Goal: Task Accomplishment & Management: Manage account settings

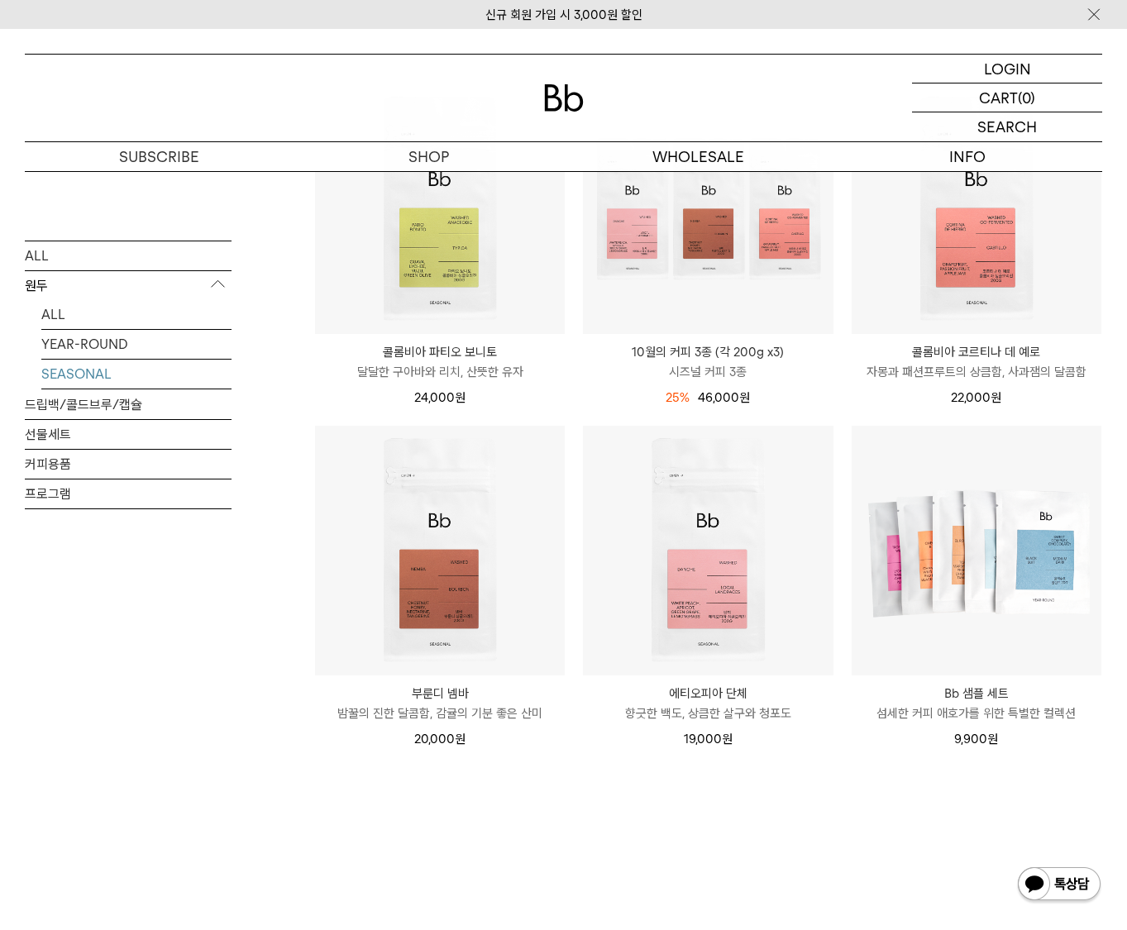
scroll to position [248, 0]
click at [998, 69] on p "로그인" at bounding box center [1007, 69] width 40 height 28
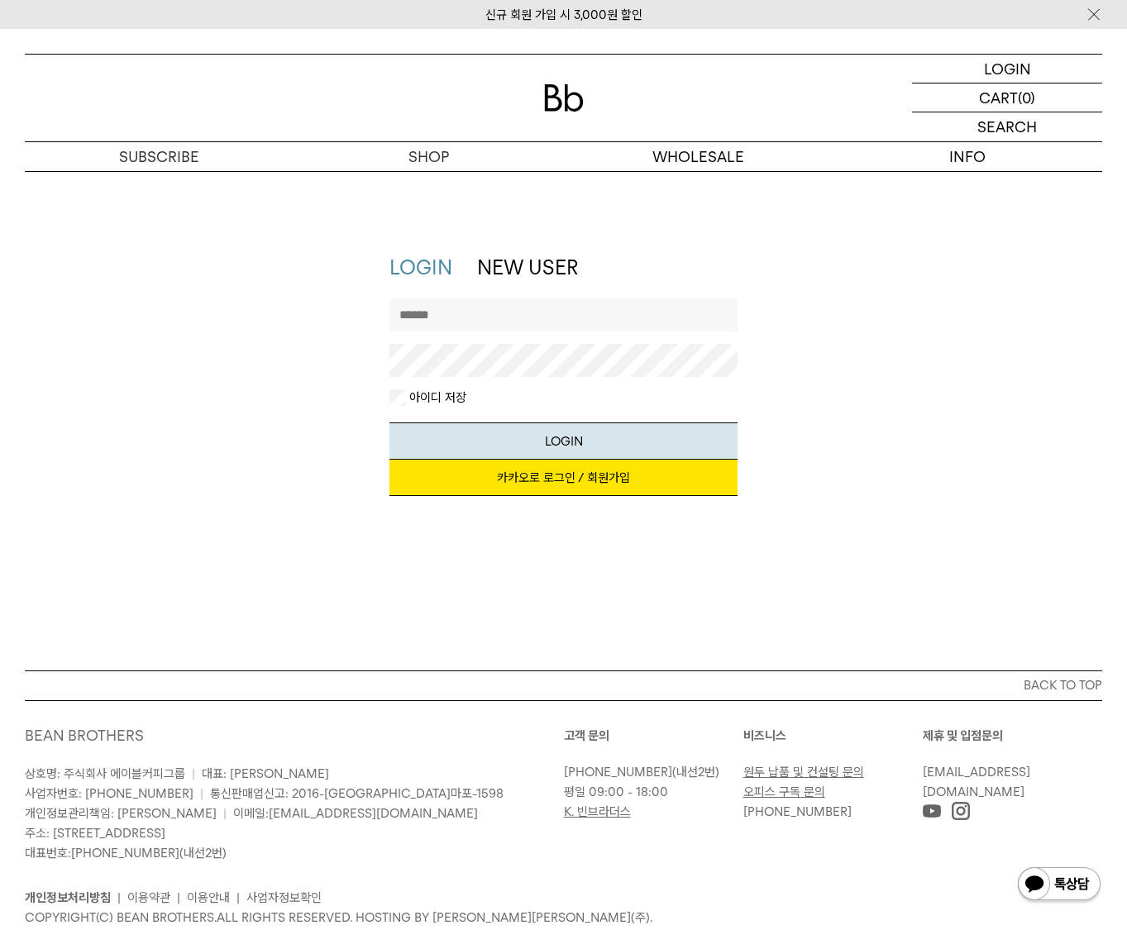
click at [458, 306] on input "text" at bounding box center [563, 314] width 348 height 33
type input "*********"
click at [389, 422] on button "LOGIN" at bounding box center [563, 440] width 348 height 37
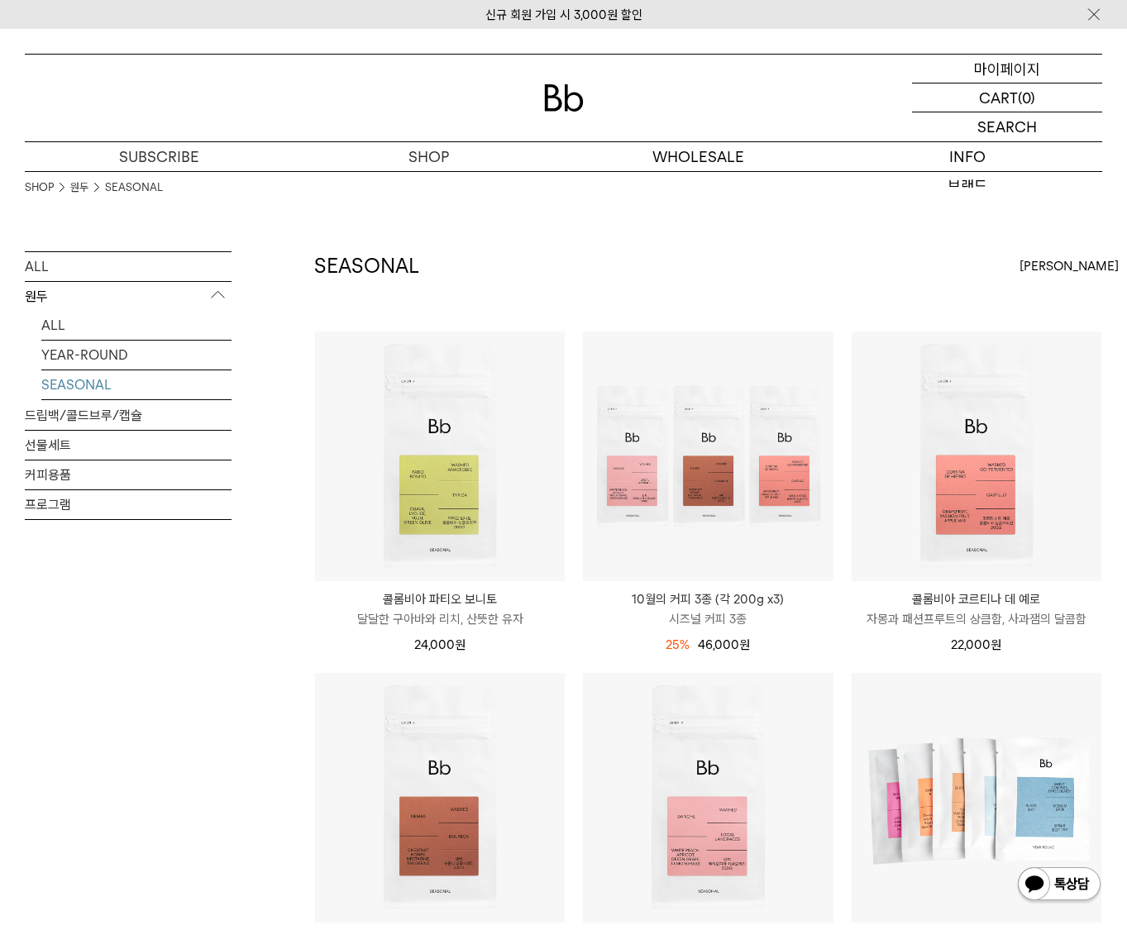
click at [1021, 67] on p "마이페이지" at bounding box center [1007, 69] width 66 height 28
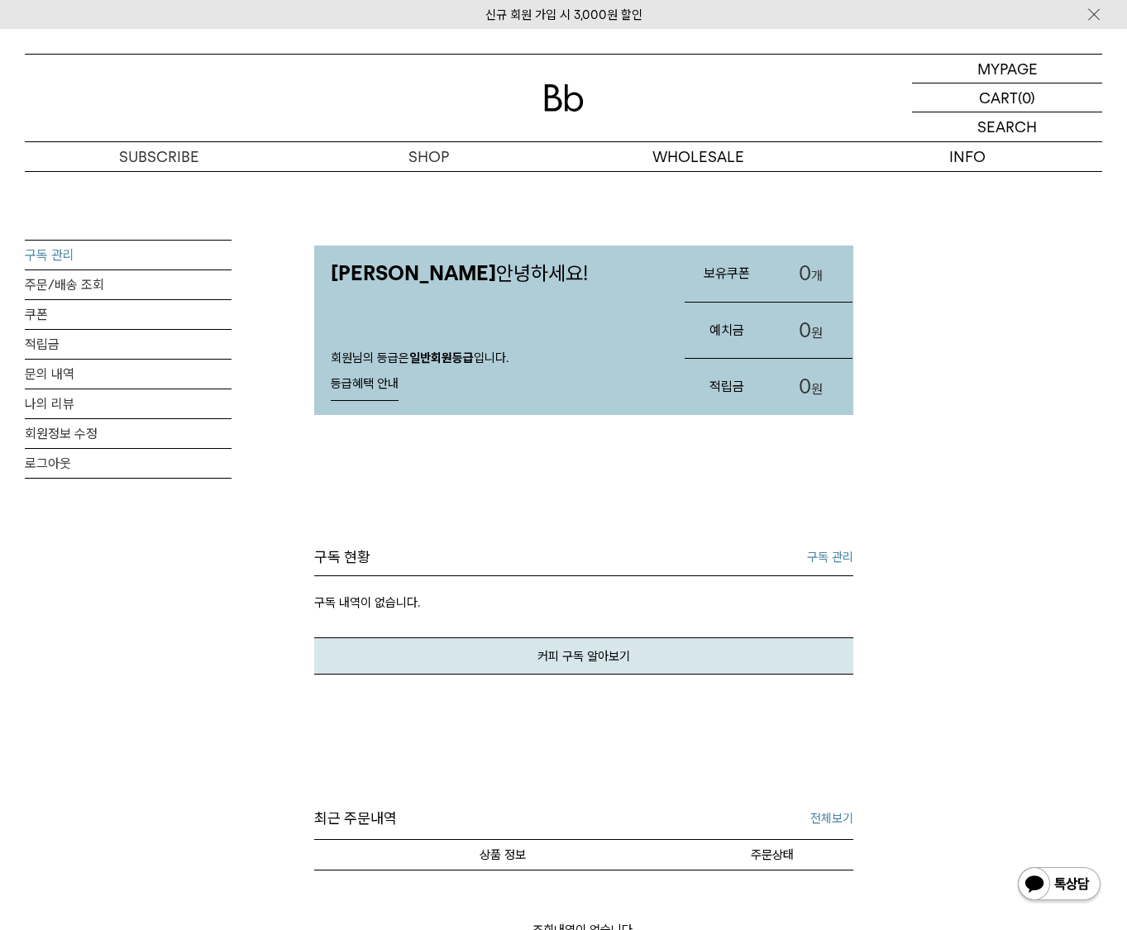
click at [75, 259] on link "구독 관리" at bounding box center [128, 255] width 207 height 29
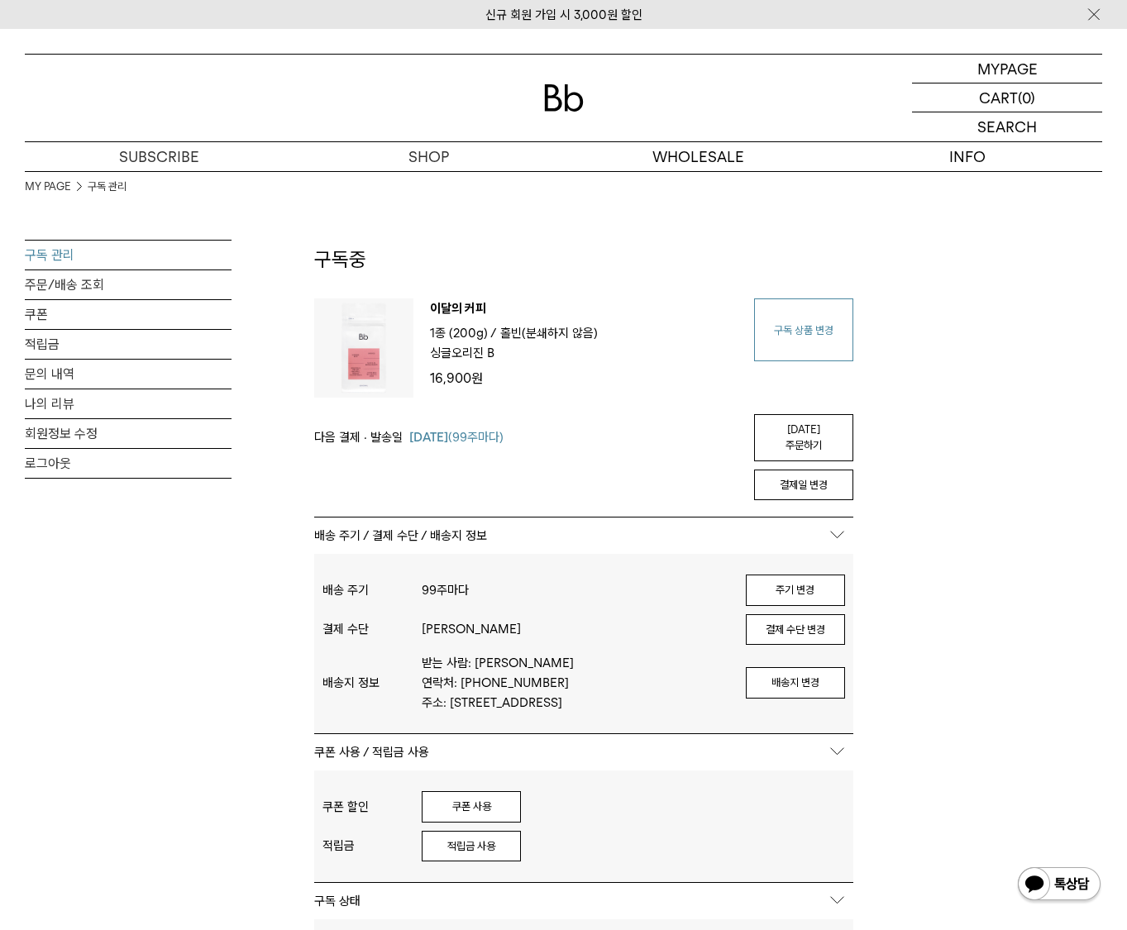
click at [758, 335] on link "구독 상품 변경" at bounding box center [803, 329] width 99 height 63
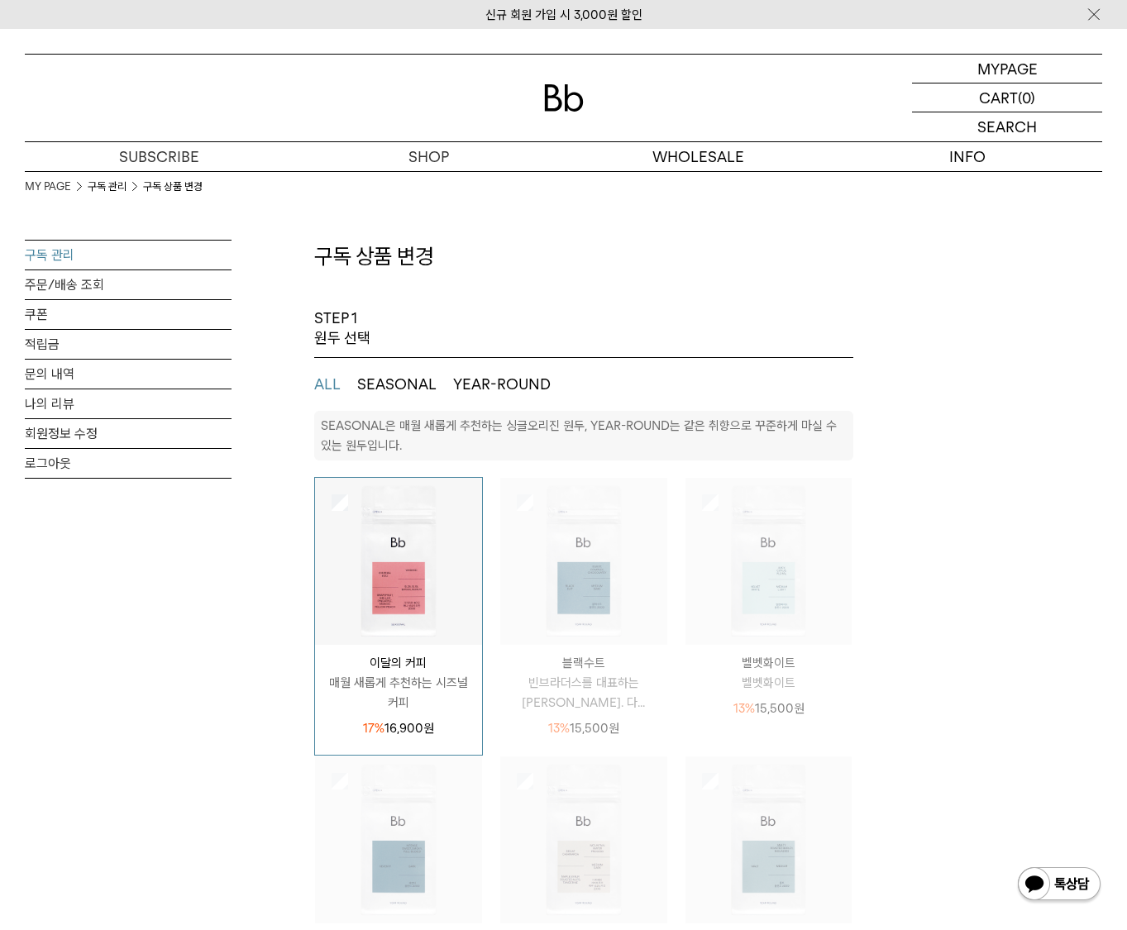
select select "**"
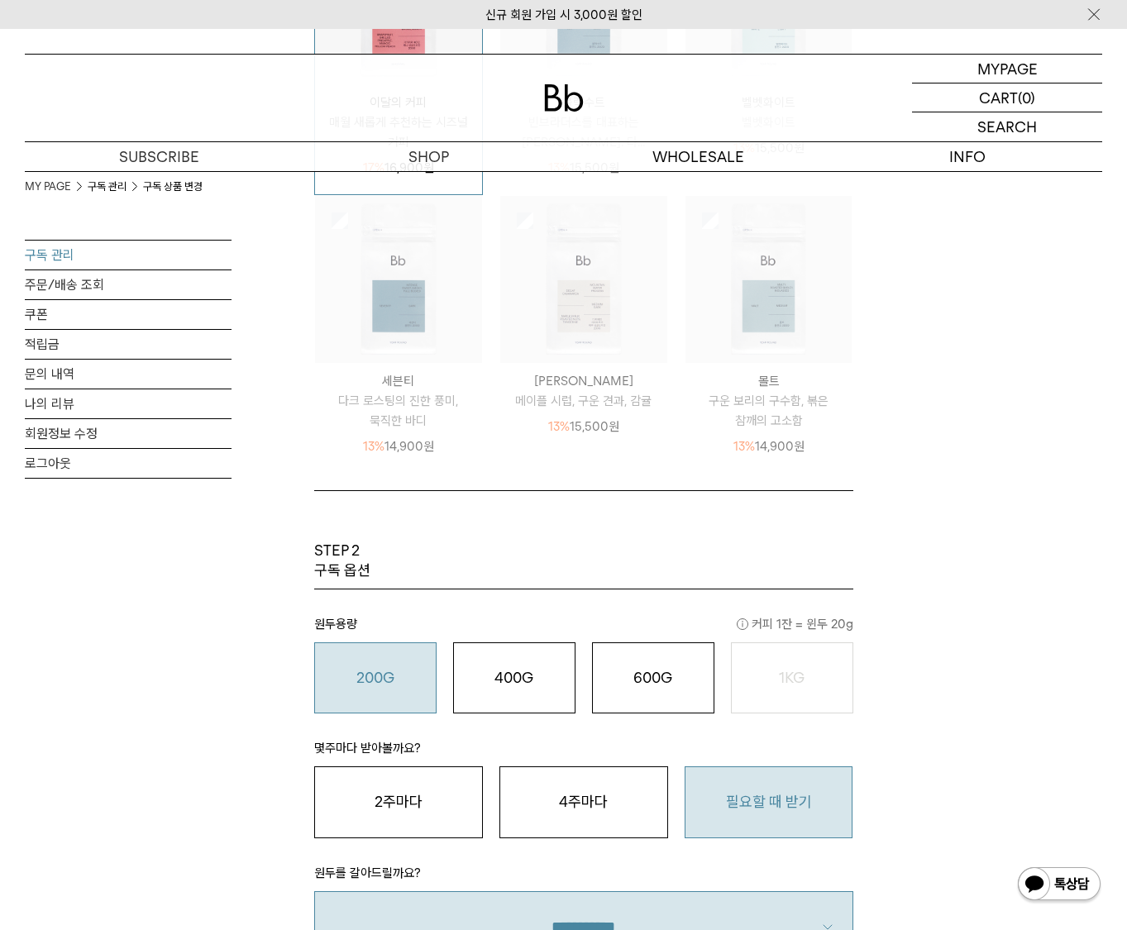
scroll to position [579, 0]
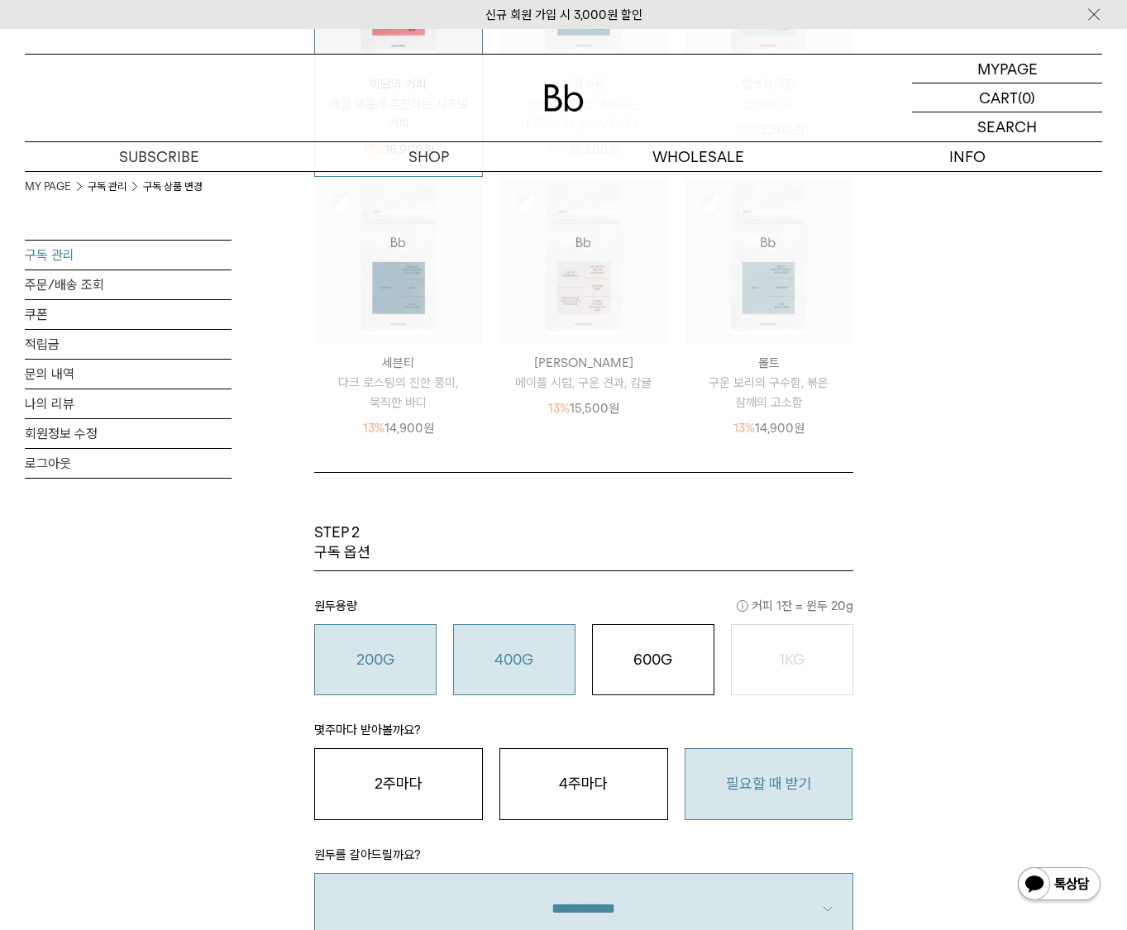
click at [510, 637] on button "400G 31,000 원" at bounding box center [514, 659] width 122 height 71
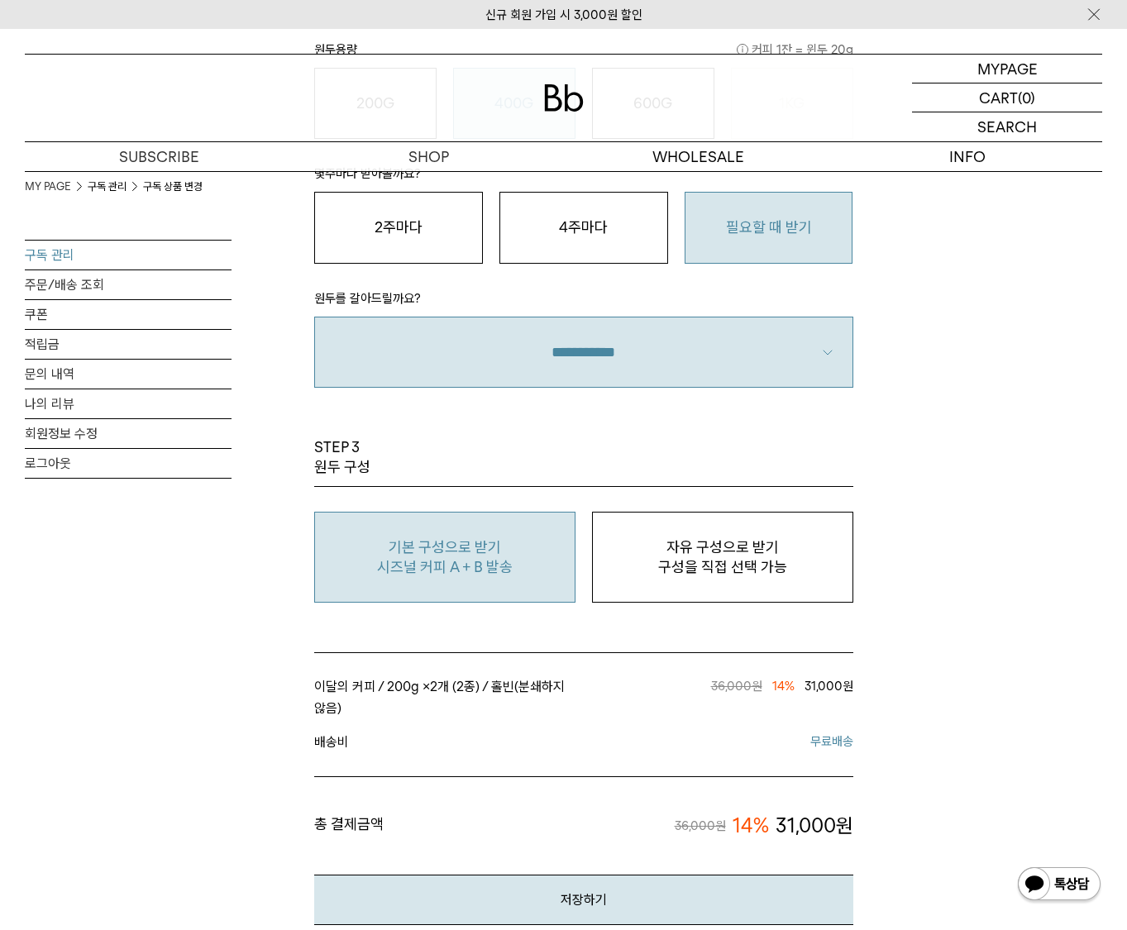
scroll to position [1157, 0]
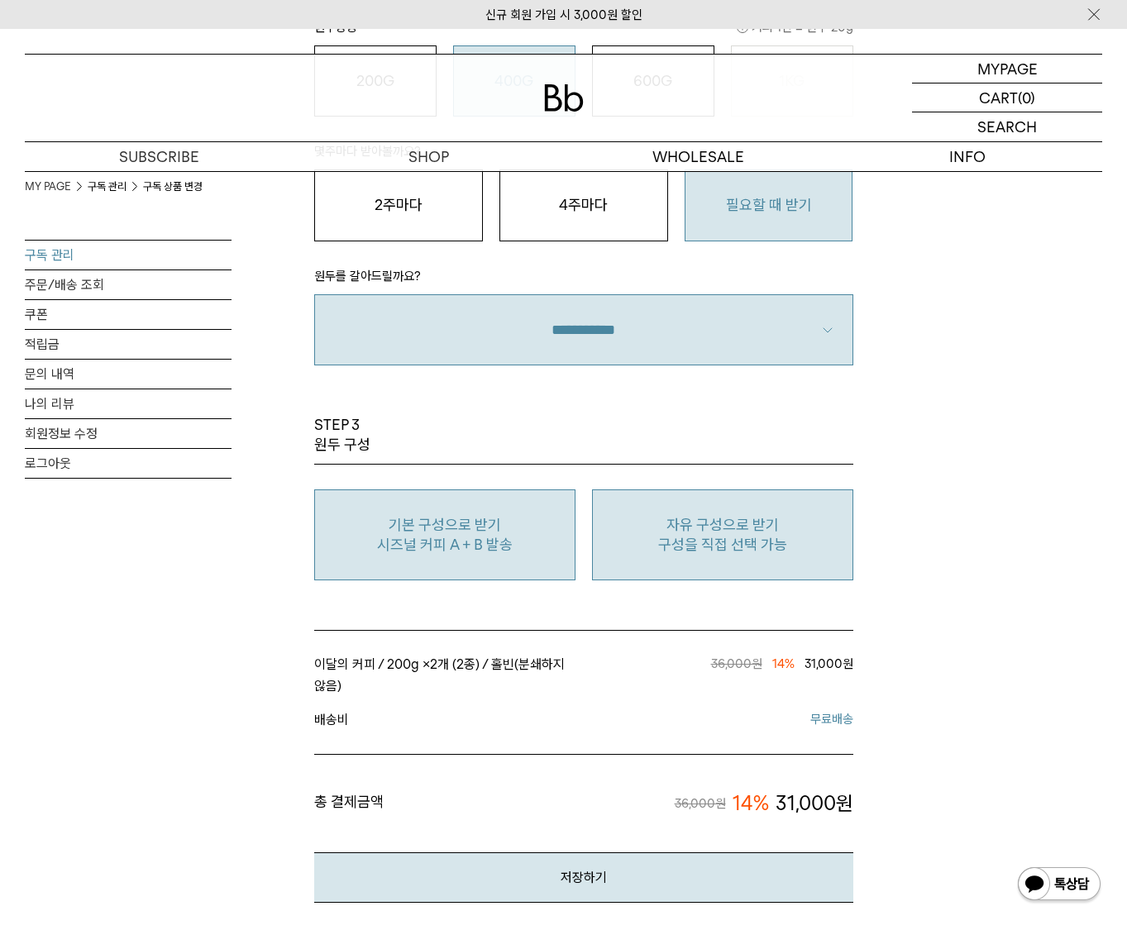
click at [767, 535] on p "구성을 직접 선택 가능" at bounding box center [722, 545] width 243 height 20
type input "*"
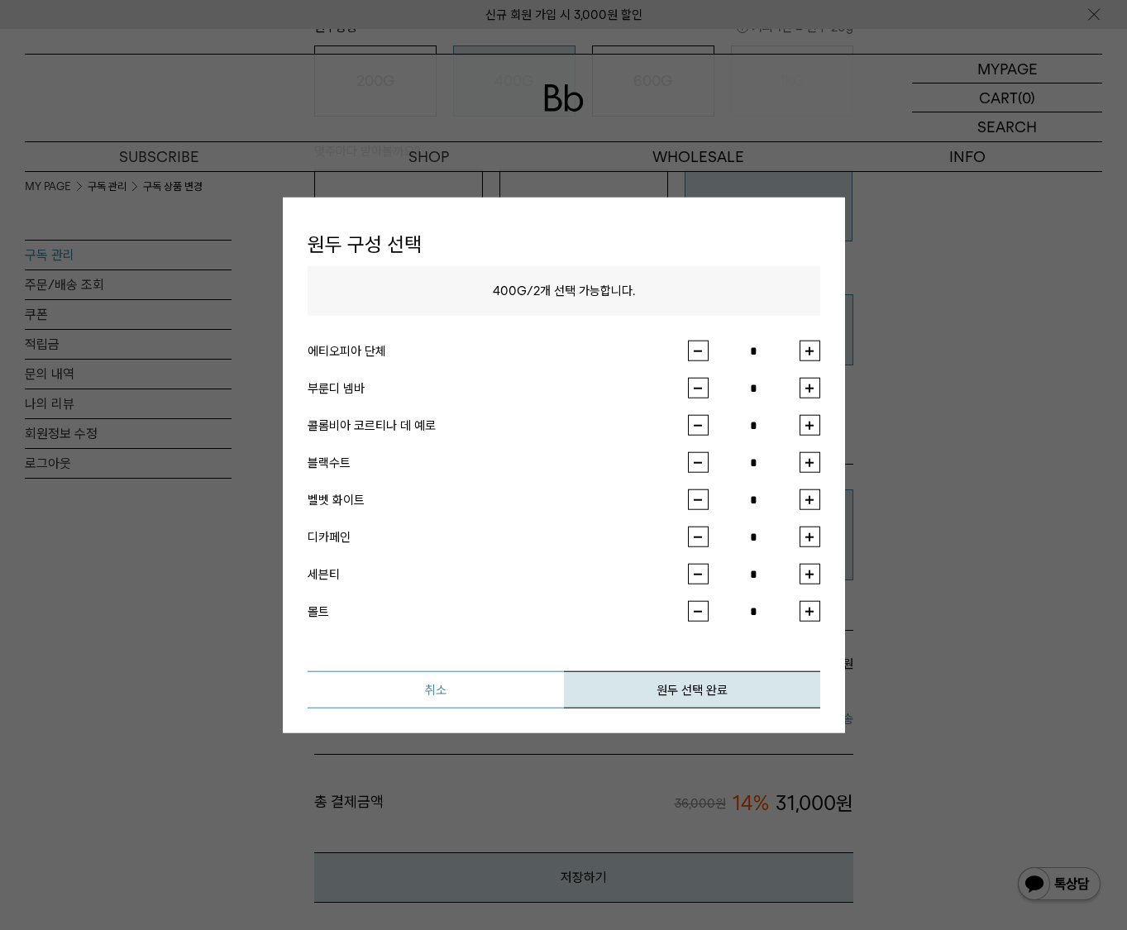
click at [484, 676] on button "취소" at bounding box center [436, 689] width 256 height 37
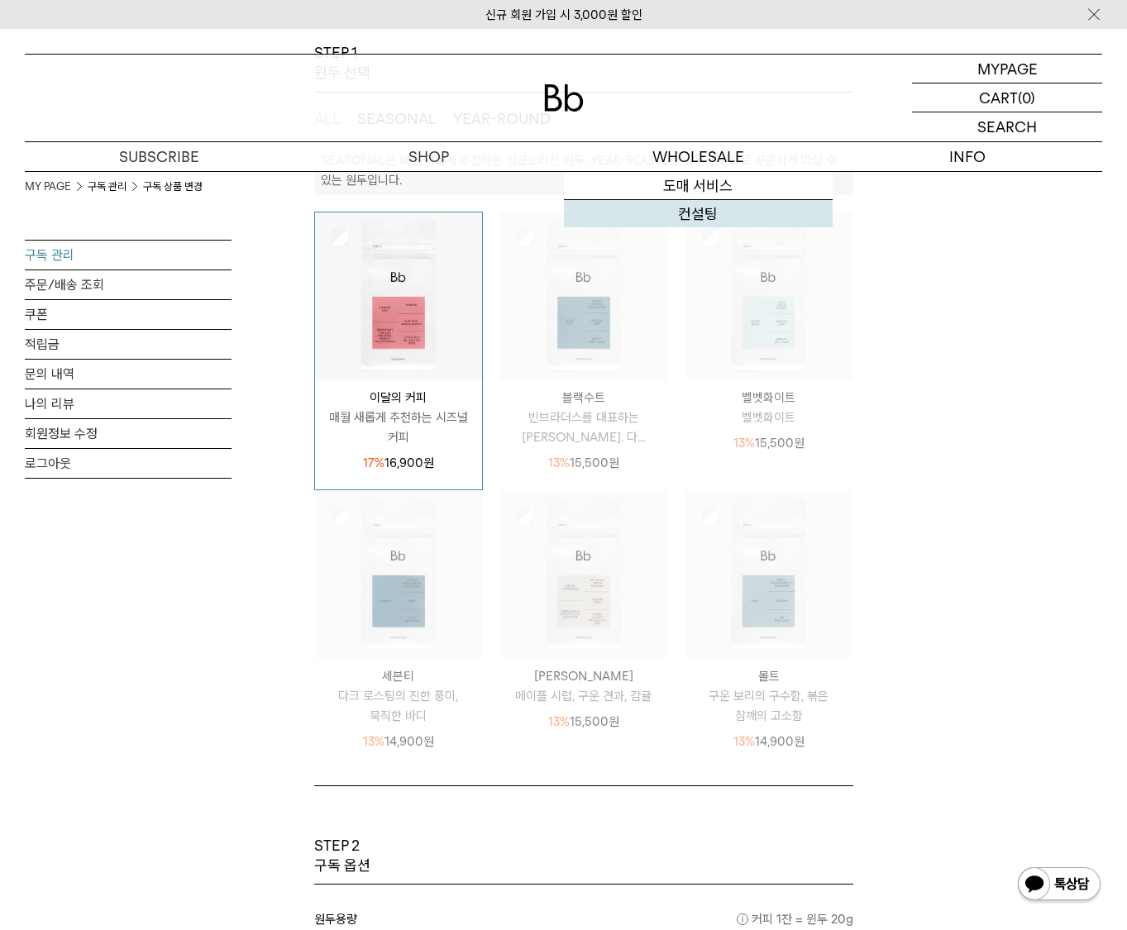
scroll to position [0, 0]
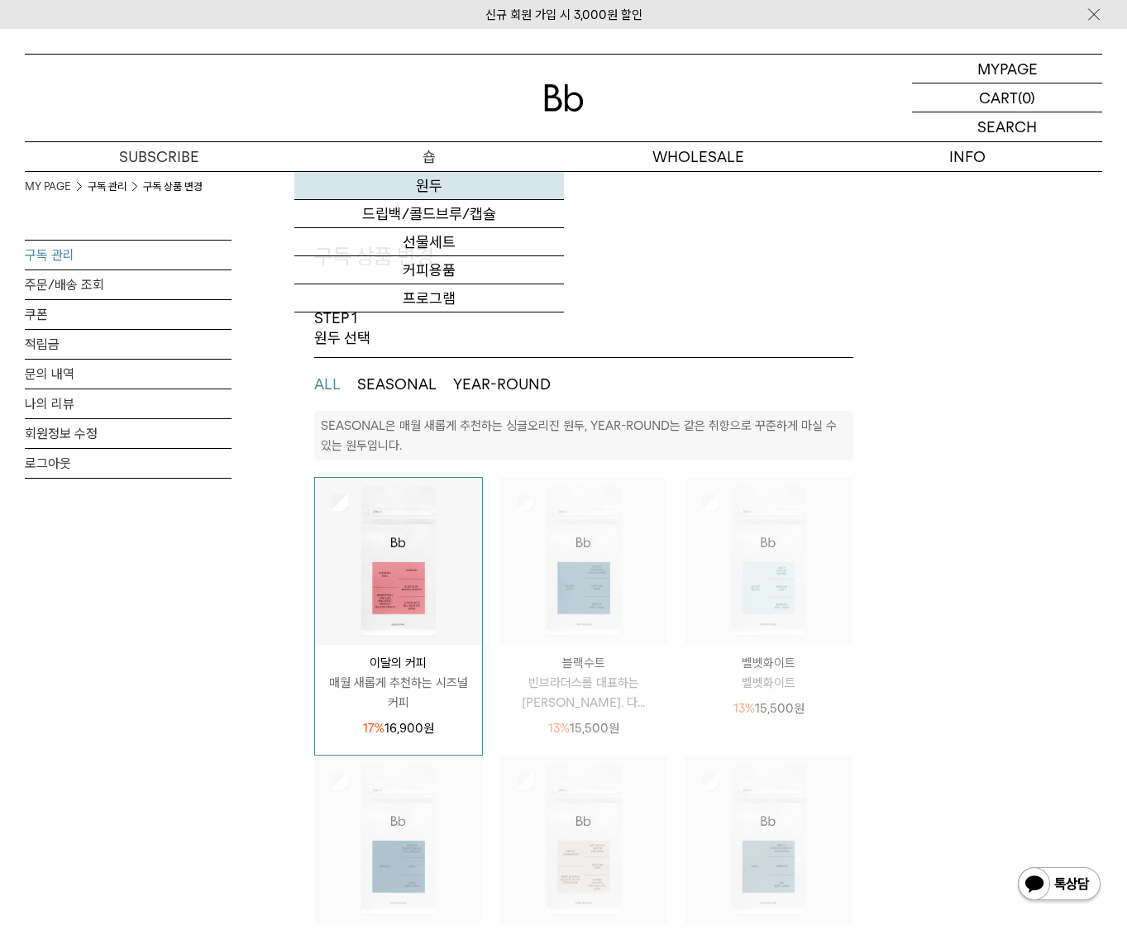
click at [432, 182] on link "원두" at bounding box center [429, 186] width 270 height 28
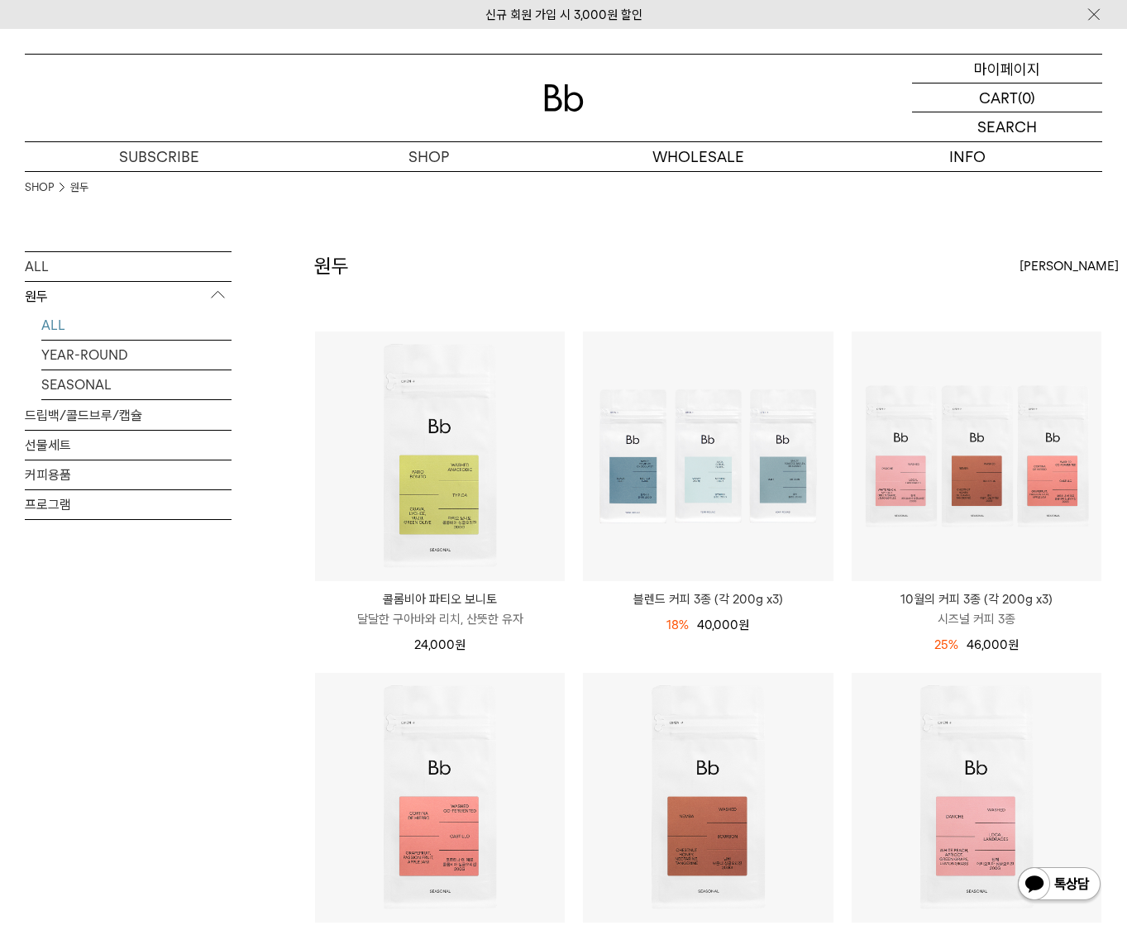
click at [996, 79] on p "마이페이지" at bounding box center [1007, 69] width 66 height 28
